Goal: Transaction & Acquisition: Purchase product/service

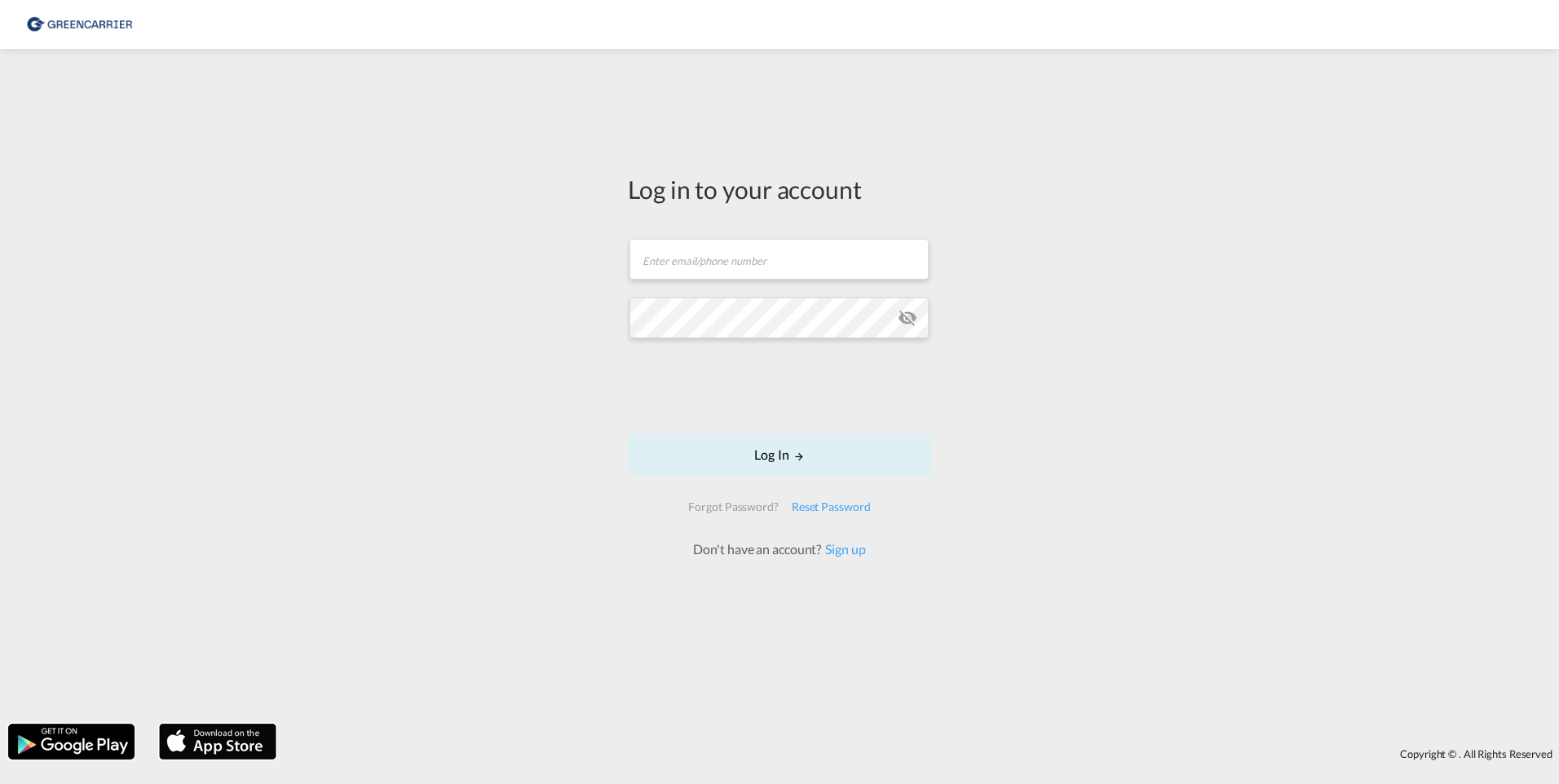
click at [707, 285] on form "Email field is required Password field is required Log In Forgot Password? Rese…" at bounding box center [779, 390] width 303 height 335
click at [710, 249] on input "text" at bounding box center [779, 260] width 299 height 41
type input "[EMAIL_ADDRESS][DOMAIN_NAME]"
click at [782, 457] on button "Log In" at bounding box center [779, 455] width 303 height 41
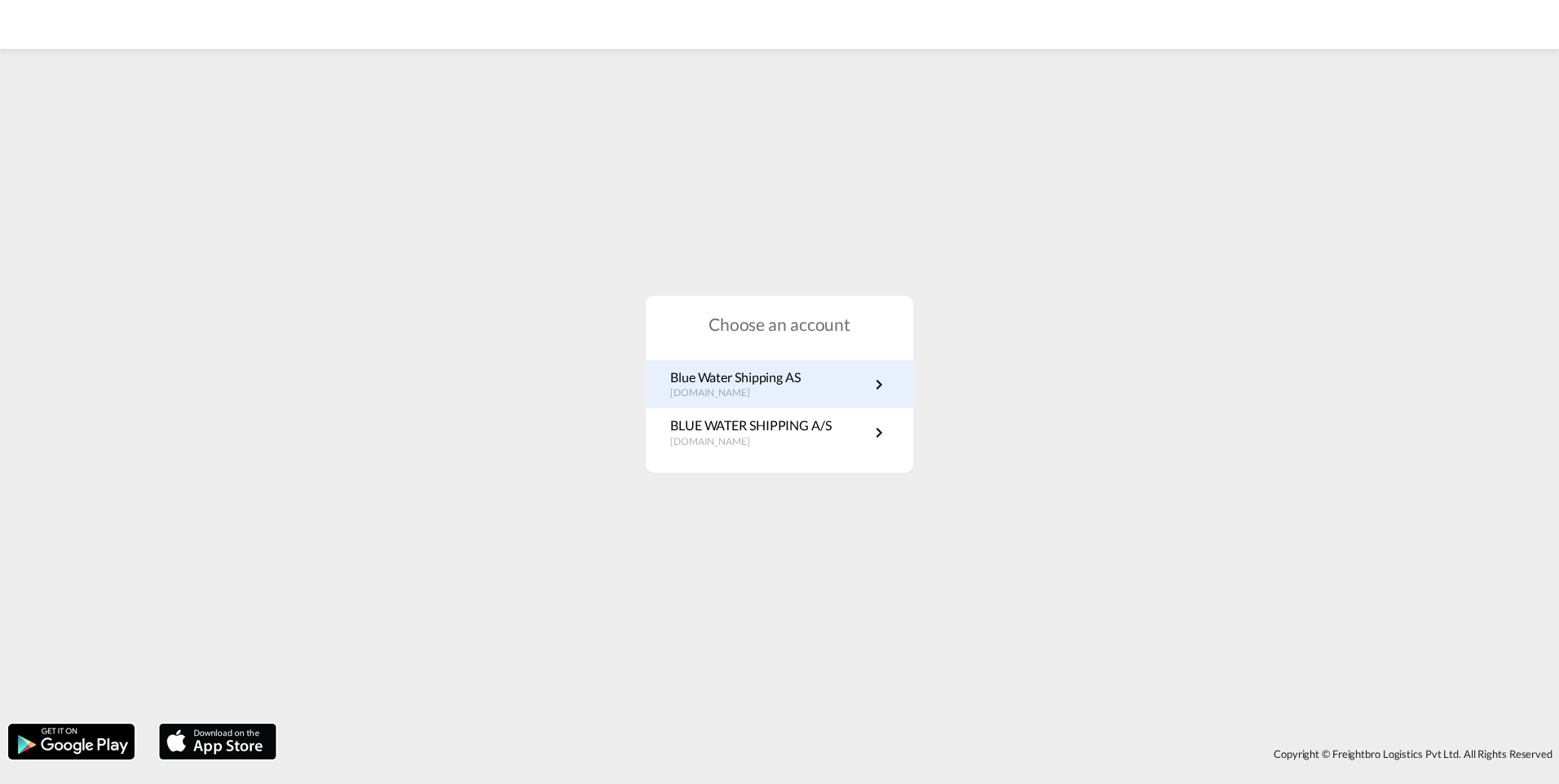
click at [782, 387] on p "[DOMAIN_NAME]" at bounding box center [736, 394] width 131 height 14
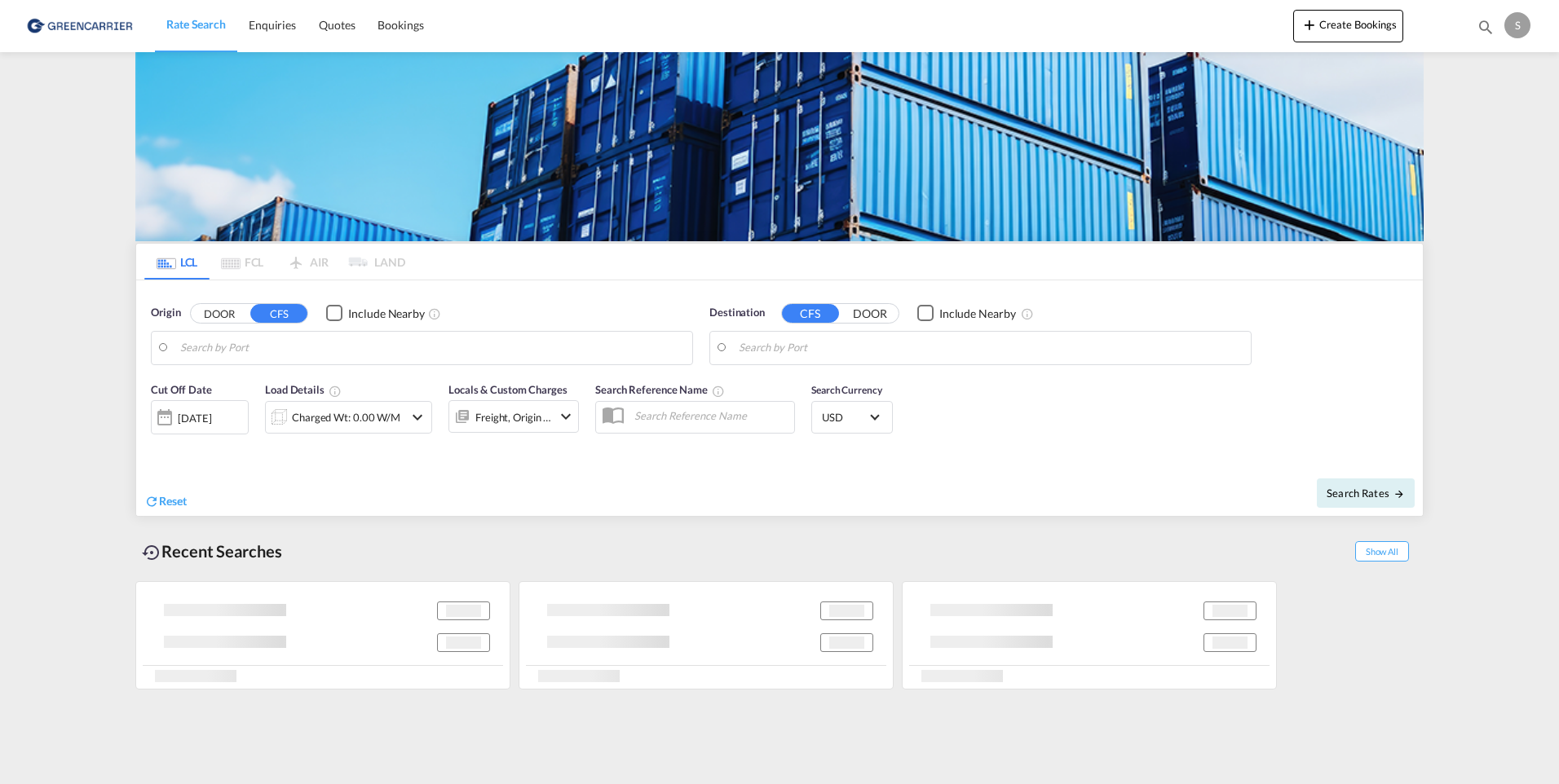
type input "Oslo, NOOSL"
type input "Shanghai, SH, CNSHA"
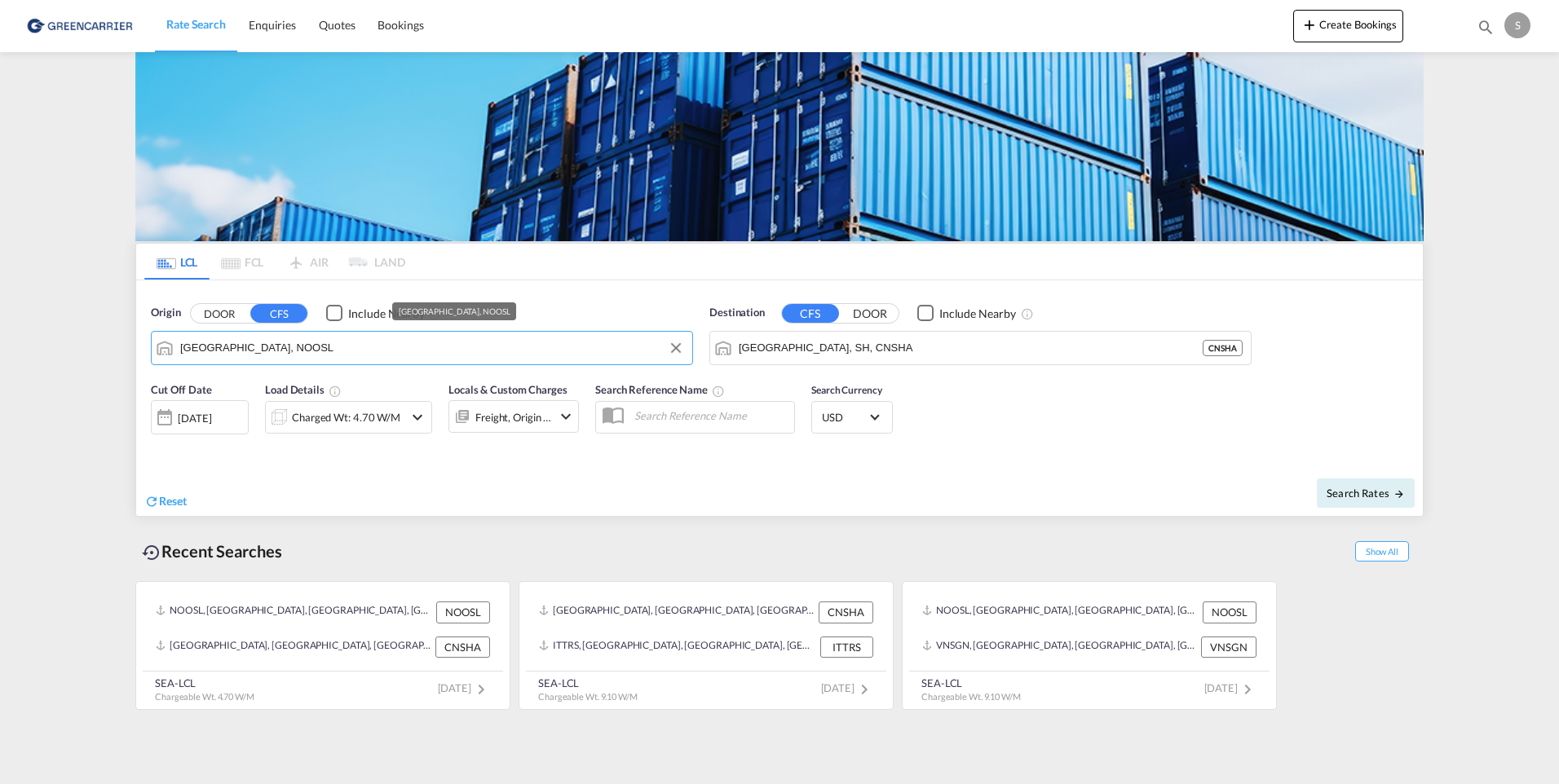
click at [269, 350] on input "Oslo, NOOSL" at bounding box center [432, 348] width 504 height 25
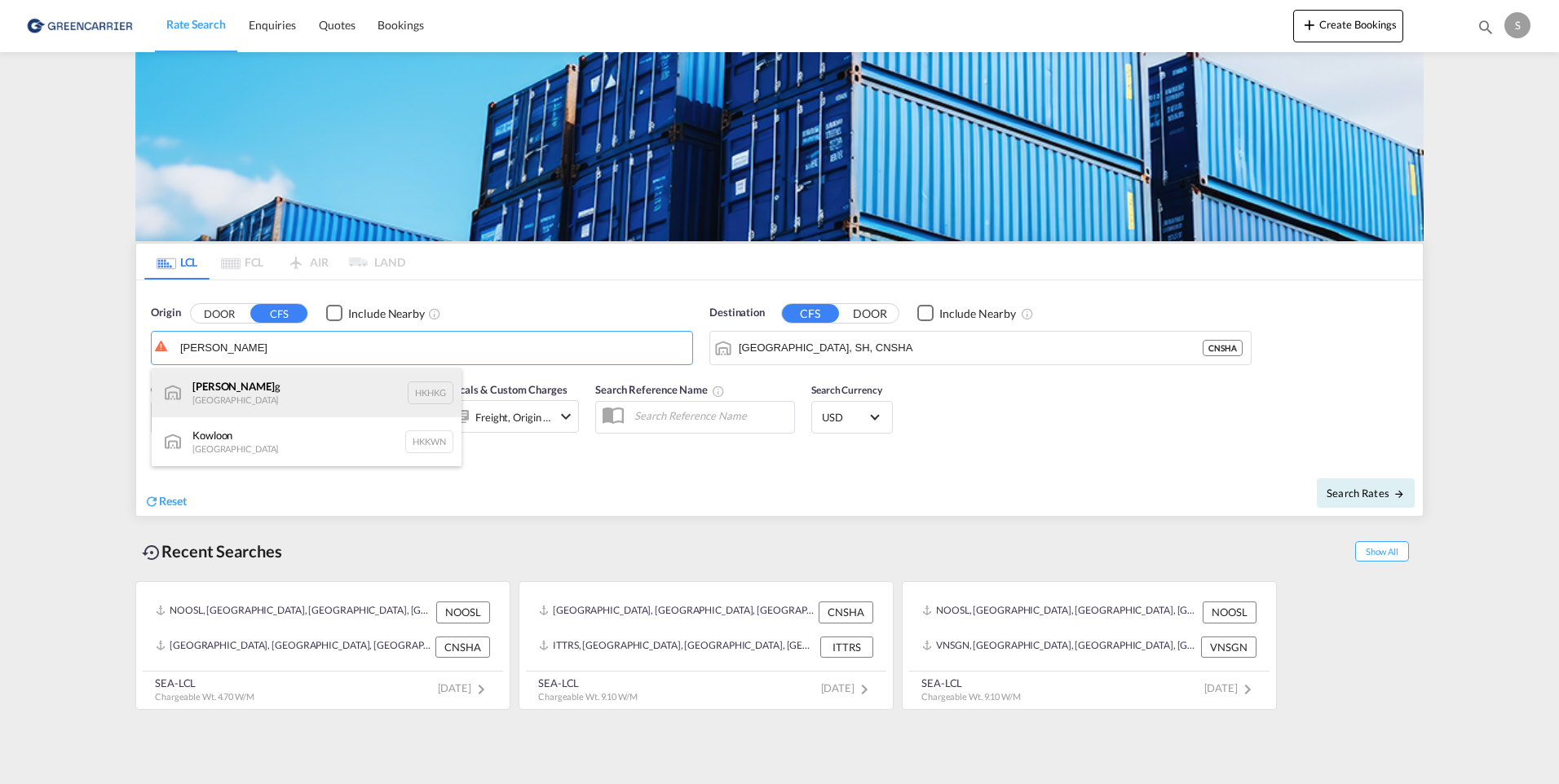
click at [223, 383] on div "Hong Kon g Hong Kong HKHKG" at bounding box center [307, 392] width 310 height 49
type input "Hong Kong, HKHKG"
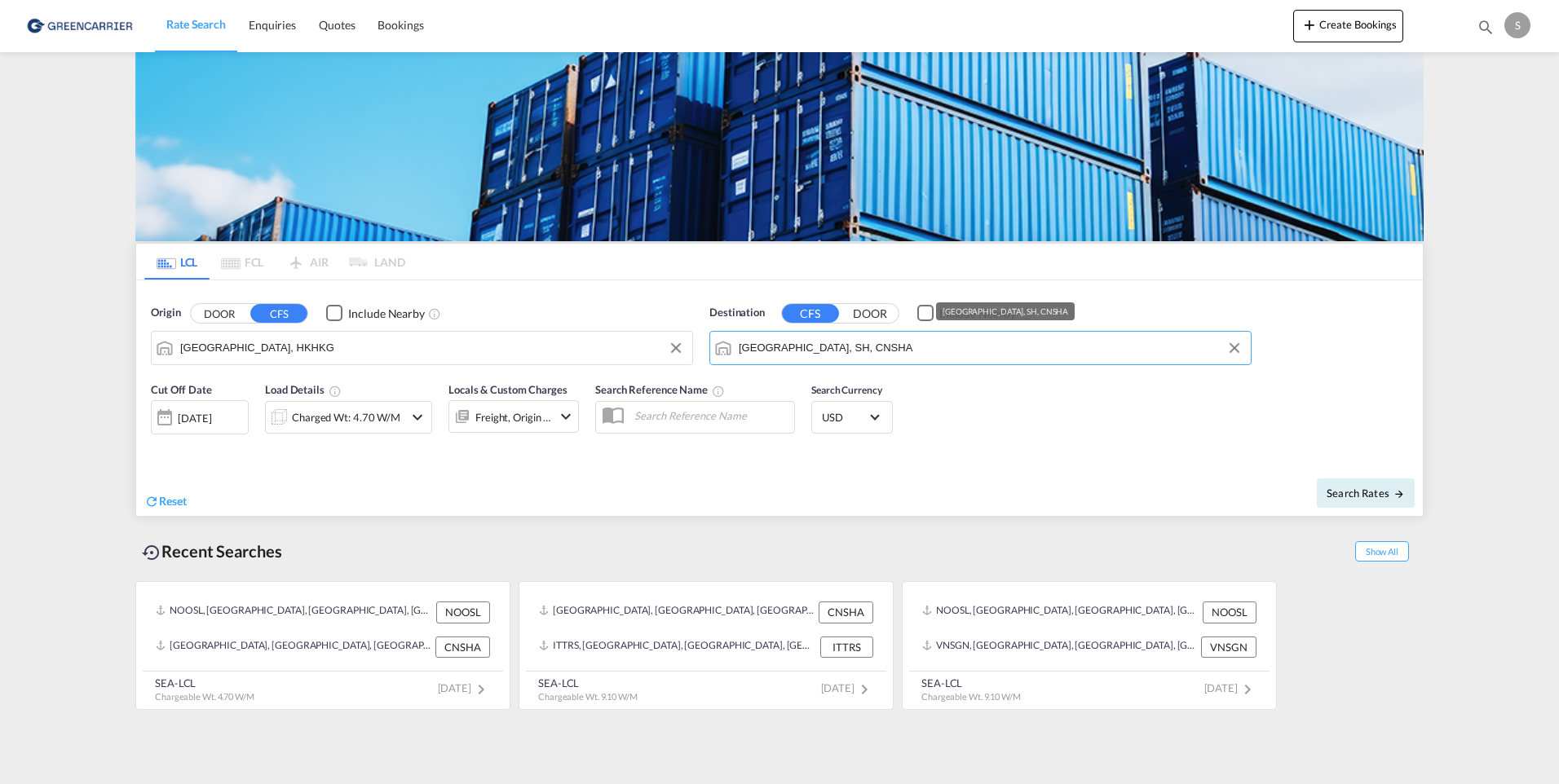
click at [850, 354] on input "Shanghai, SH, CNSHA" at bounding box center [990, 348] width 504 height 25
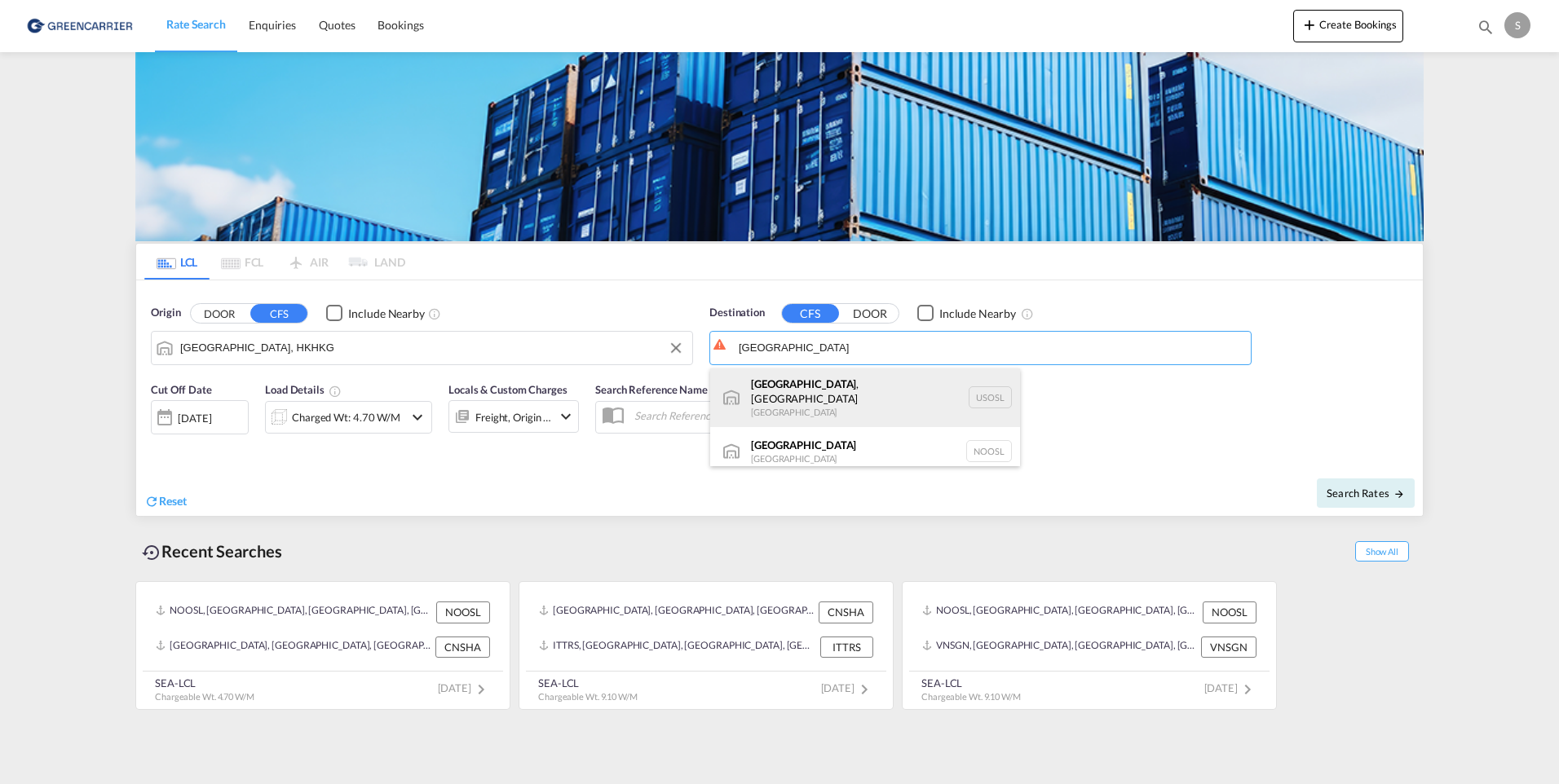
click at [815, 385] on div "Oslo , MN United States USOSL" at bounding box center [865, 397] width 310 height 58
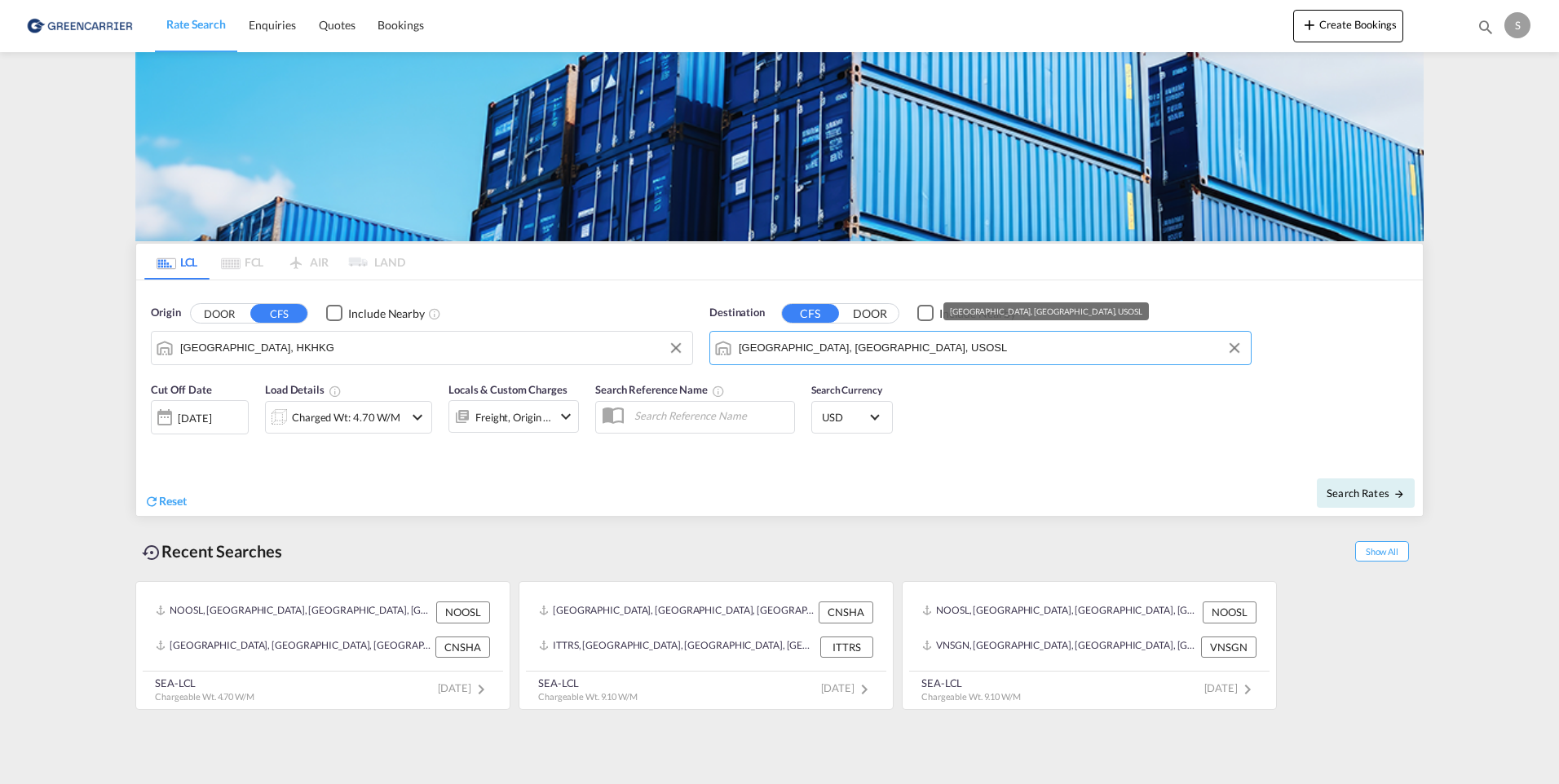
click at [830, 346] on input "Oslo, MN, USOSL" at bounding box center [990, 348] width 504 height 25
drag, startPoint x: 844, startPoint y: 345, endPoint x: 565, endPoint y: 335, distance: 279.2
click at [629, 342] on div "Origin DOOR CFS Include Nearby Hong Kong, HKHKG Destination CFS DOOR Include Ne…" at bounding box center [779, 327] width 1287 height 93
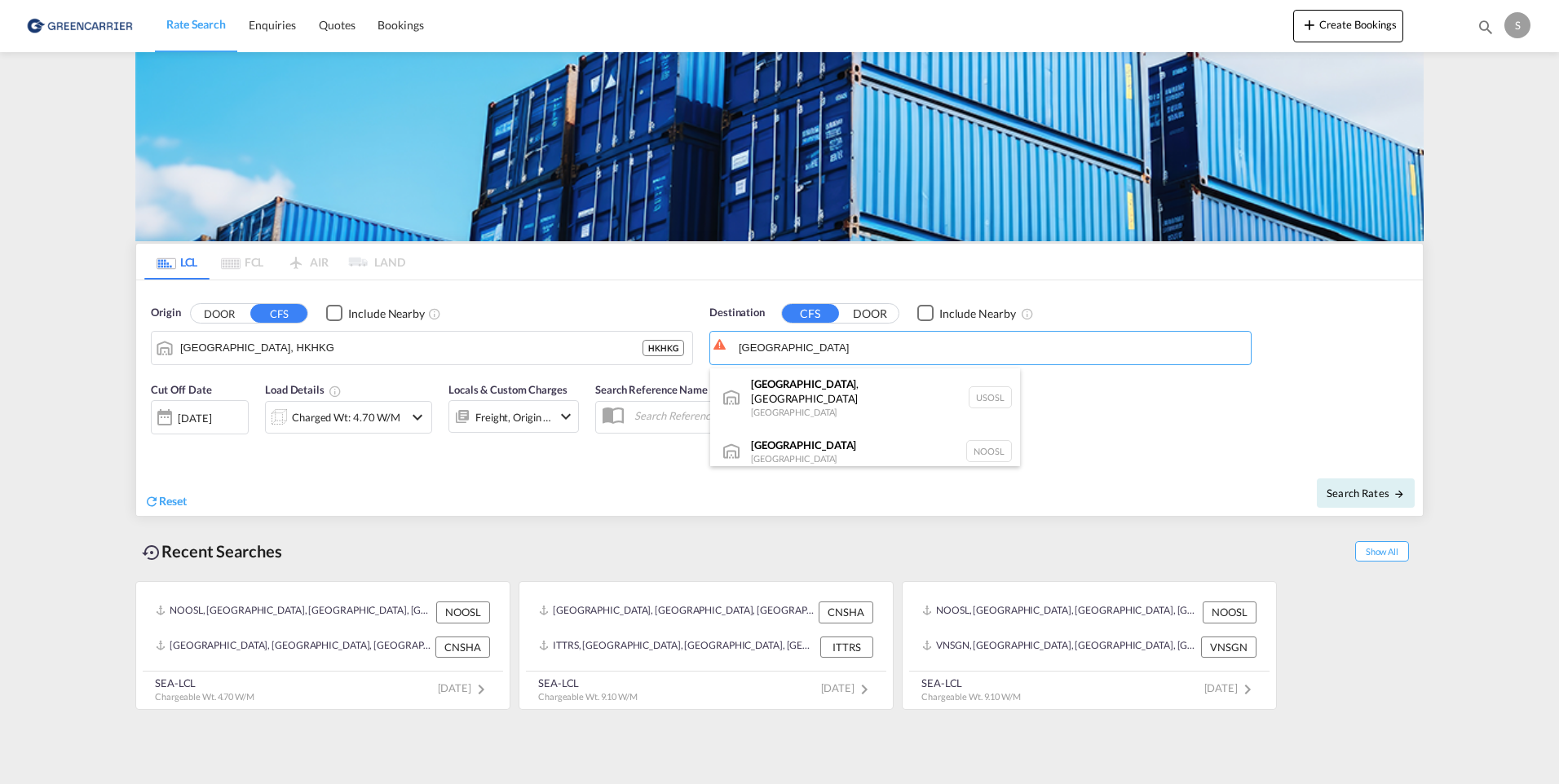
click at [792, 434] on div "Oslo Norway NOOSL" at bounding box center [865, 451] width 310 height 49
type input "Oslo, NOOSL"
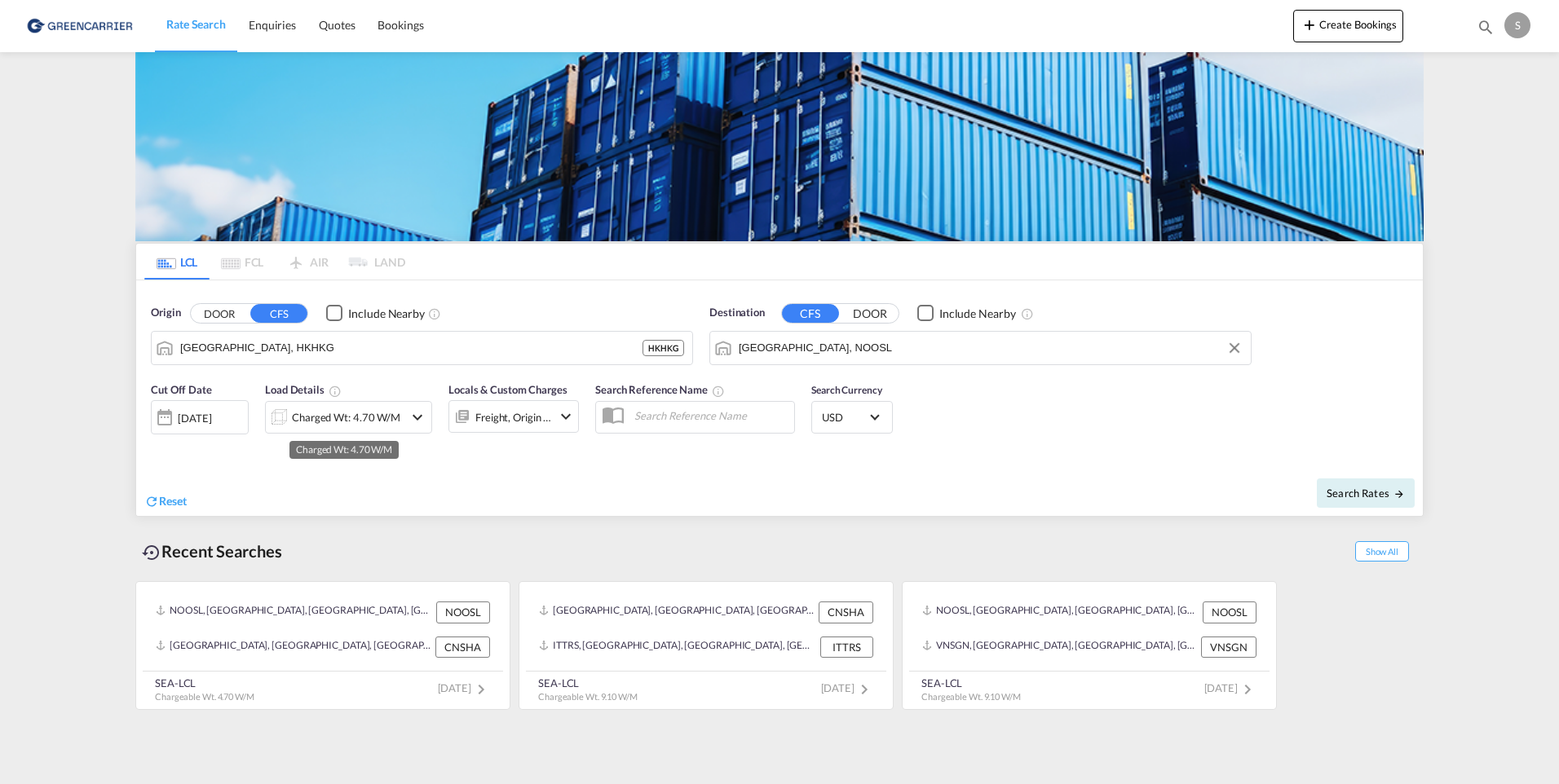
click at [329, 416] on div "Charged Wt: 4.70 W/M" at bounding box center [346, 418] width 109 height 23
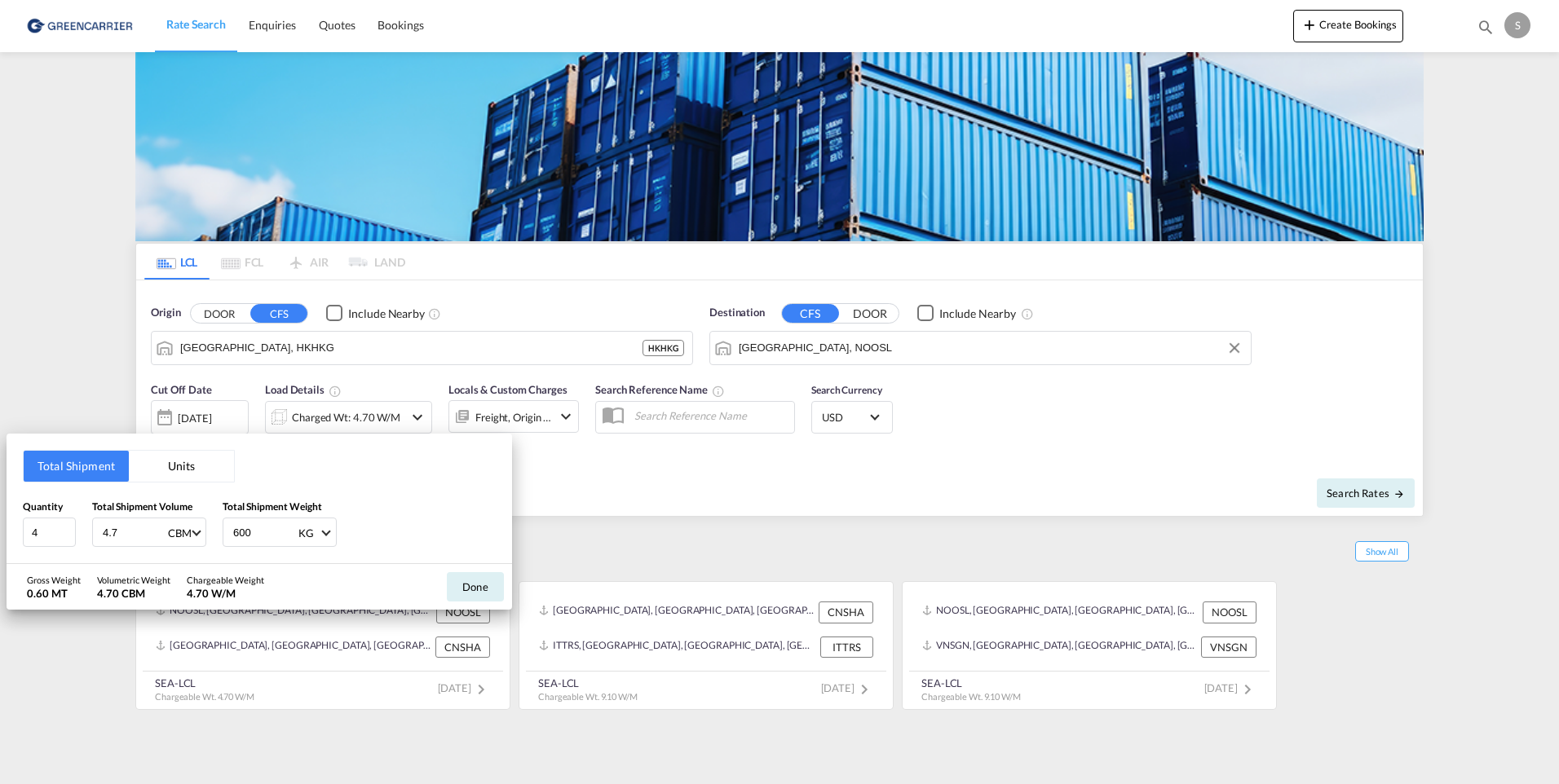
click at [130, 525] on input "4.7" at bounding box center [133, 531] width 65 height 27
drag, startPoint x: 137, startPoint y: 527, endPoint x: -19, endPoint y: 515, distance: 156.5
click at [0, 515] on html "Rate Search Enquiries Quotes Bookings Rate Search Enquiries" at bounding box center [779, 392] width 1559 height 784
type input "9.67"
drag, startPoint x: 264, startPoint y: 528, endPoint x: 163, endPoint y: 524, distance: 101.1
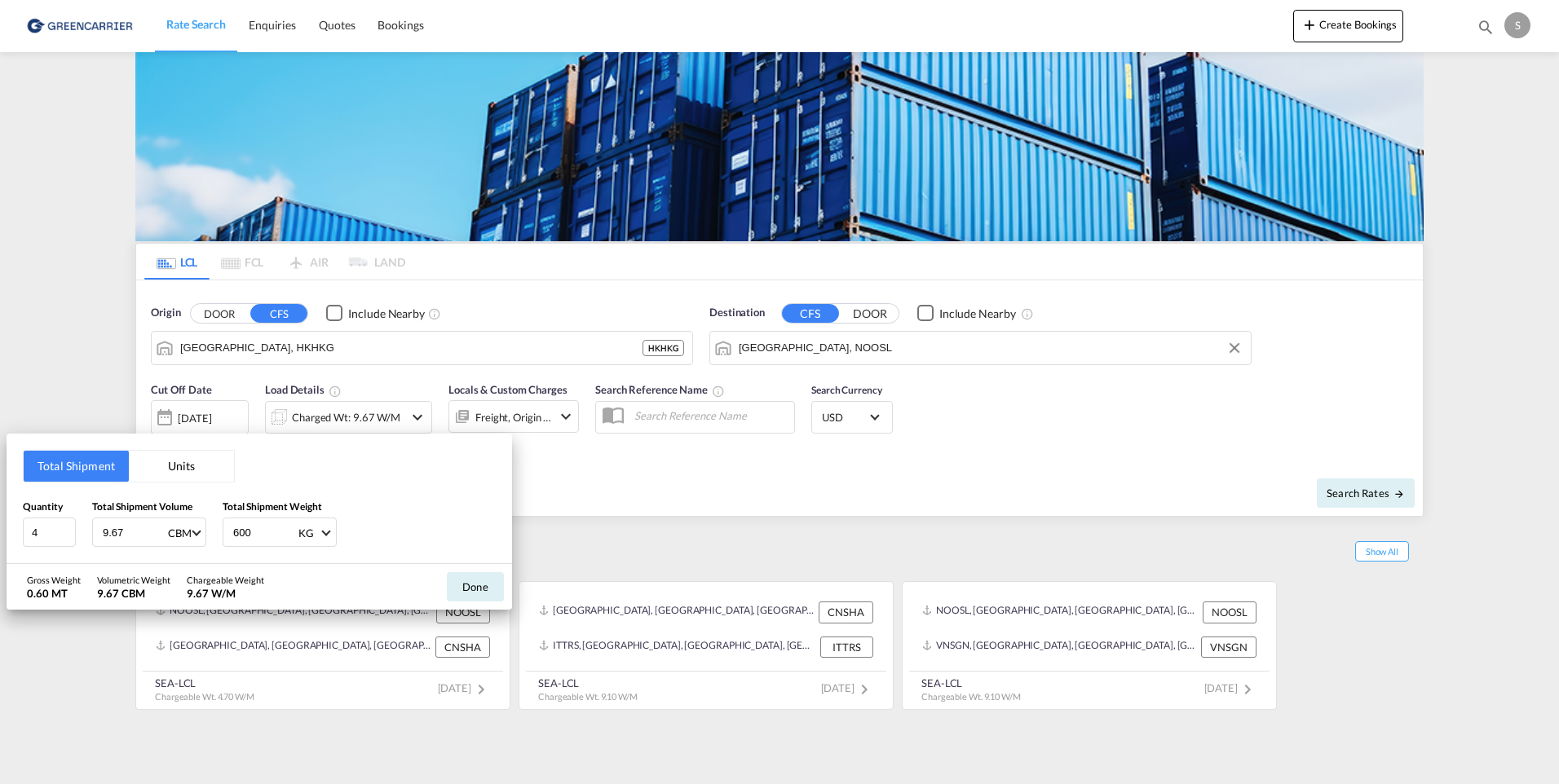
click at [163, 524] on div "Quantity 4 Total Shipment Volume 9.67 CBM CBM CFT Total Shipment Weight 600 KG …" at bounding box center [259, 523] width 473 height 49
type input "1189"
click at [473, 582] on button "Done" at bounding box center [475, 586] width 57 height 29
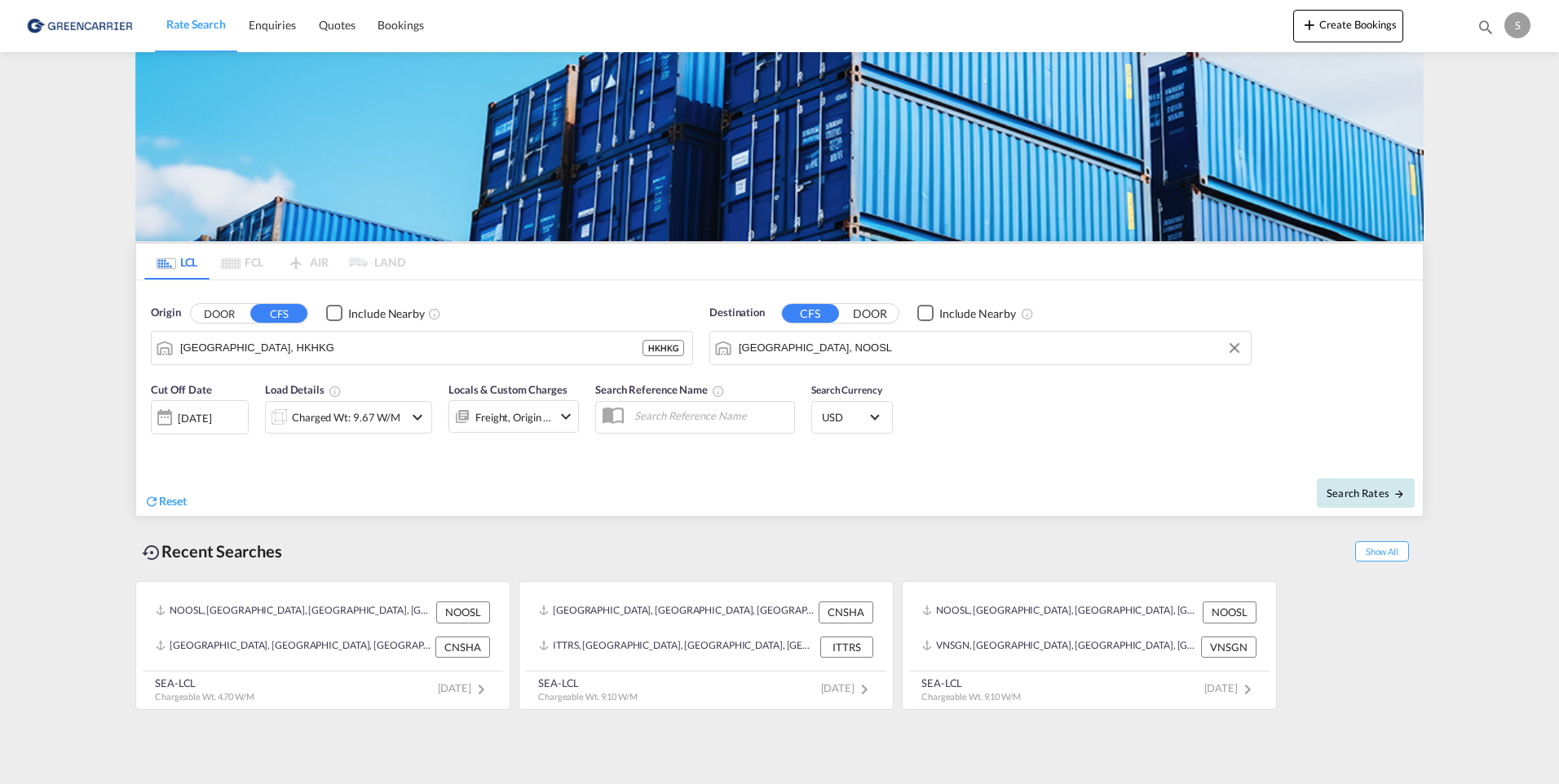
click at [1356, 494] on span "Search Rates" at bounding box center [1366, 493] width 79 height 13
type input "HKHKG to NOOSL / 22 Sep 2025"
